Goal: Information Seeking & Learning: Learn about a topic

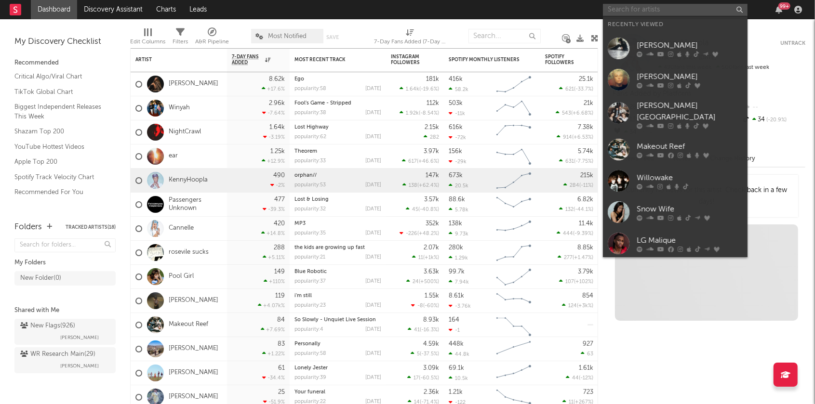
click at [659, 8] on input "text" at bounding box center [675, 10] width 145 height 12
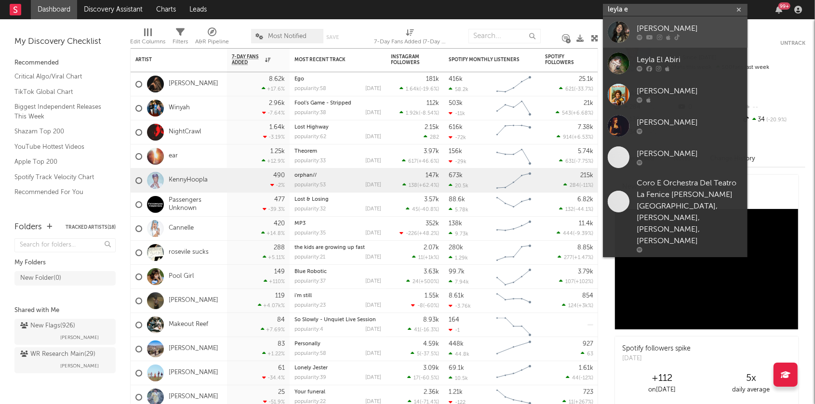
type input "leyla e"
click at [651, 30] on div "[PERSON_NAME]" at bounding box center [689, 29] width 106 height 12
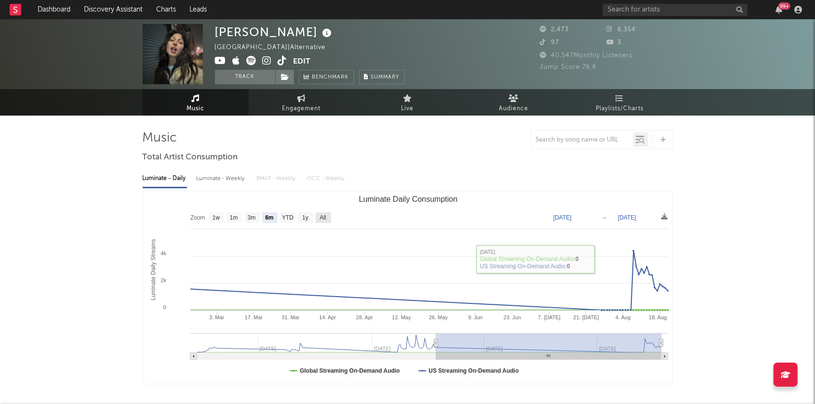
click at [325, 215] on text "All" at bounding box center [322, 218] width 6 height 7
select select "All"
type input "[DATE]"
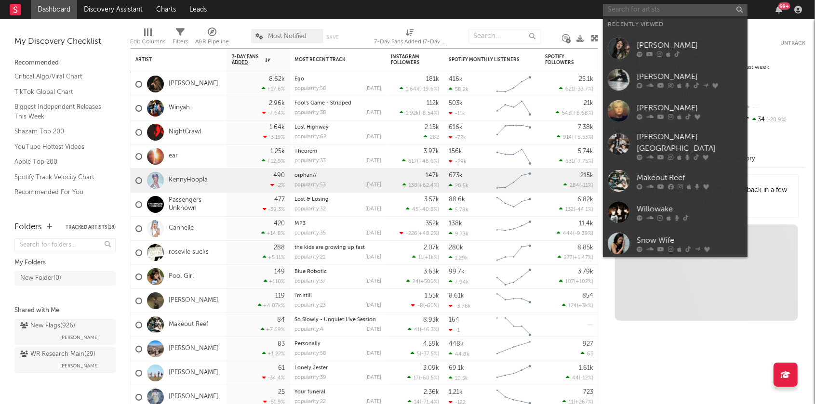
click at [651, 8] on input "text" at bounding box center [675, 10] width 145 height 12
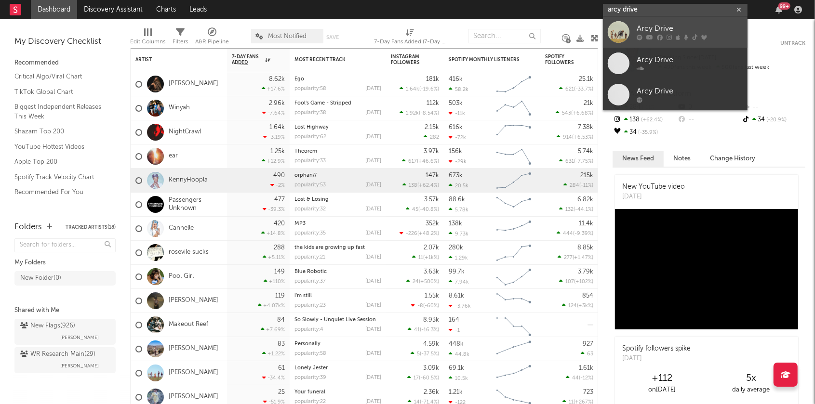
type input "arcy drive"
click at [643, 28] on div "Arcy Drive" at bounding box center [689, 29] width 106 height 12
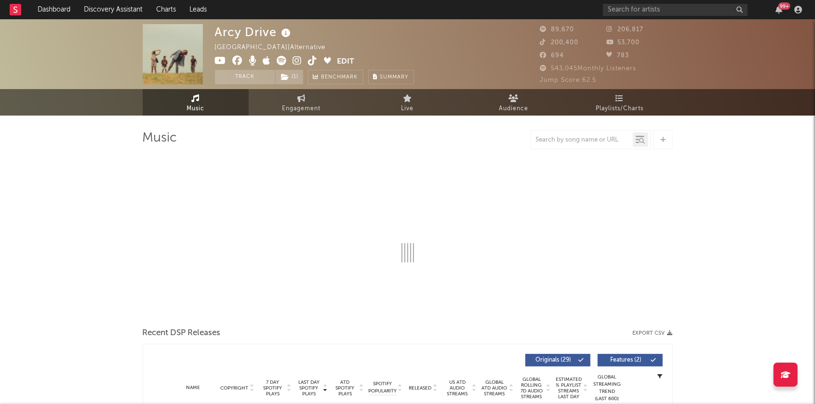
select select "6m"
